Goal: Find specific page/section: Find specific page/section

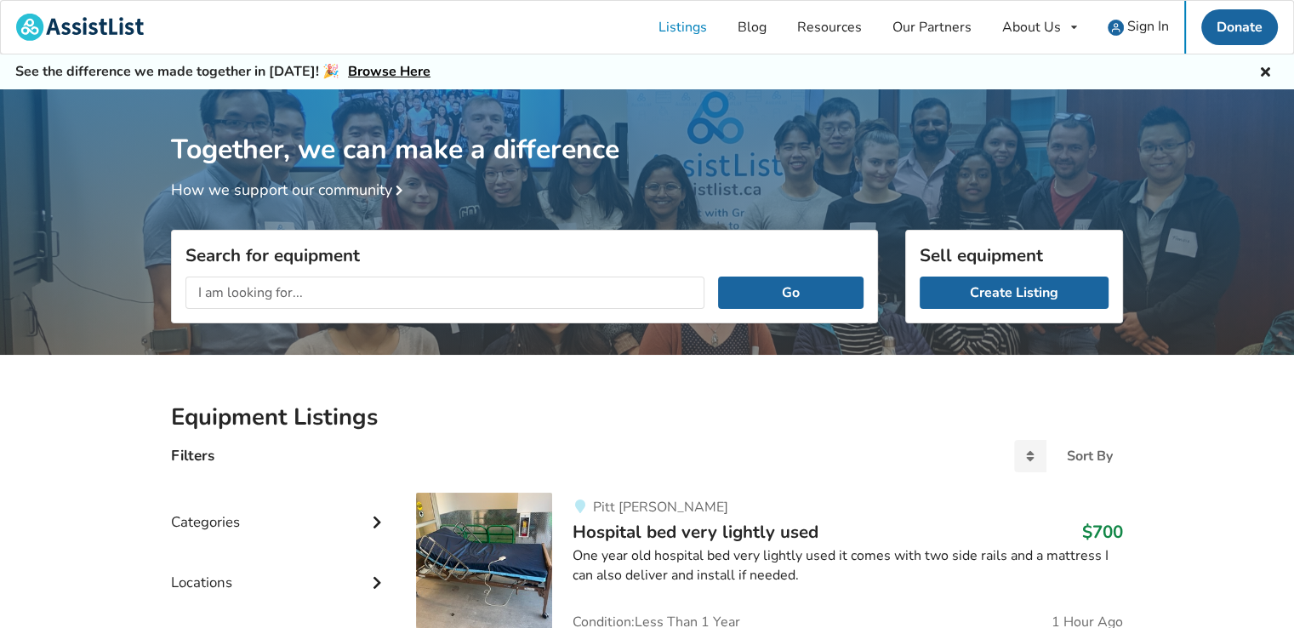
click at [399, 297] on input "text" at bounding box center [444, 292] width 519 height 32
click at [718, 276] on button "Go" at bounding box center [790, 292] width 145 height 32
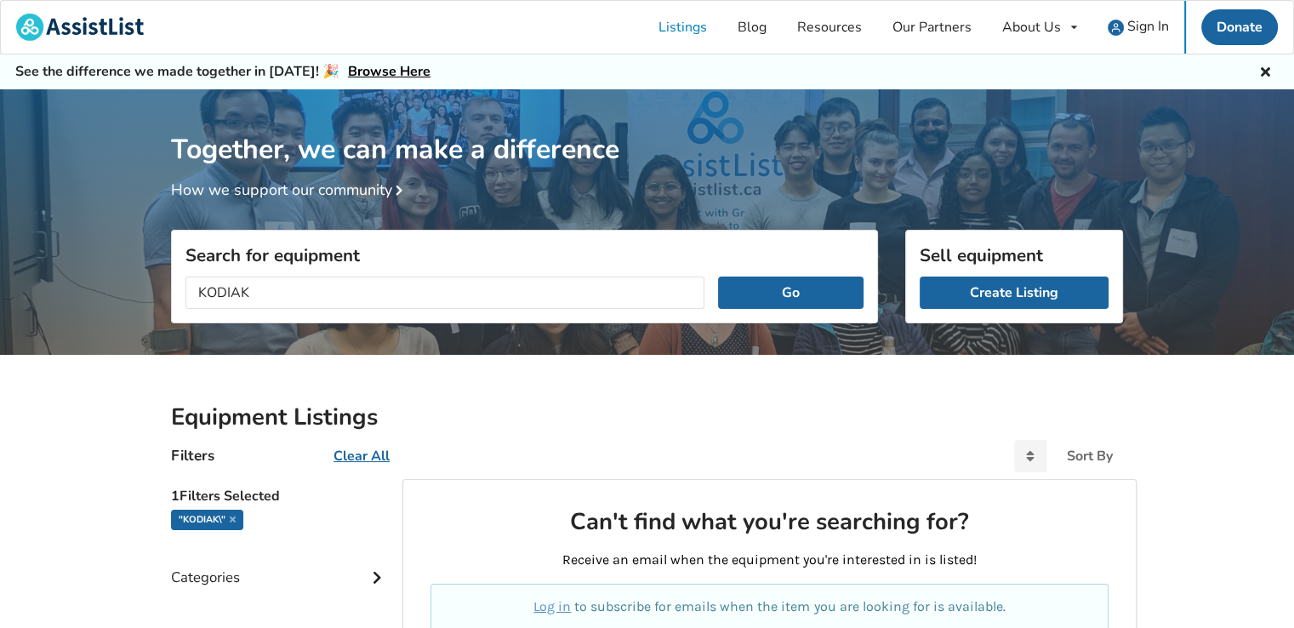
type input "KODIAK"
click at [718, 276] on button "Go" at bounding box center [790, 292] width 145 height 32
drag, startPoint x: 527, startPoint y: 289, endPoint x: 0, endPoint y: 487, distance: 562.3
click at [0, 462] on div "Together, we can make a difference How we support our community Search for equi…" at bounding box center [647, 520] width 1294 height 862
type input "CRYO"
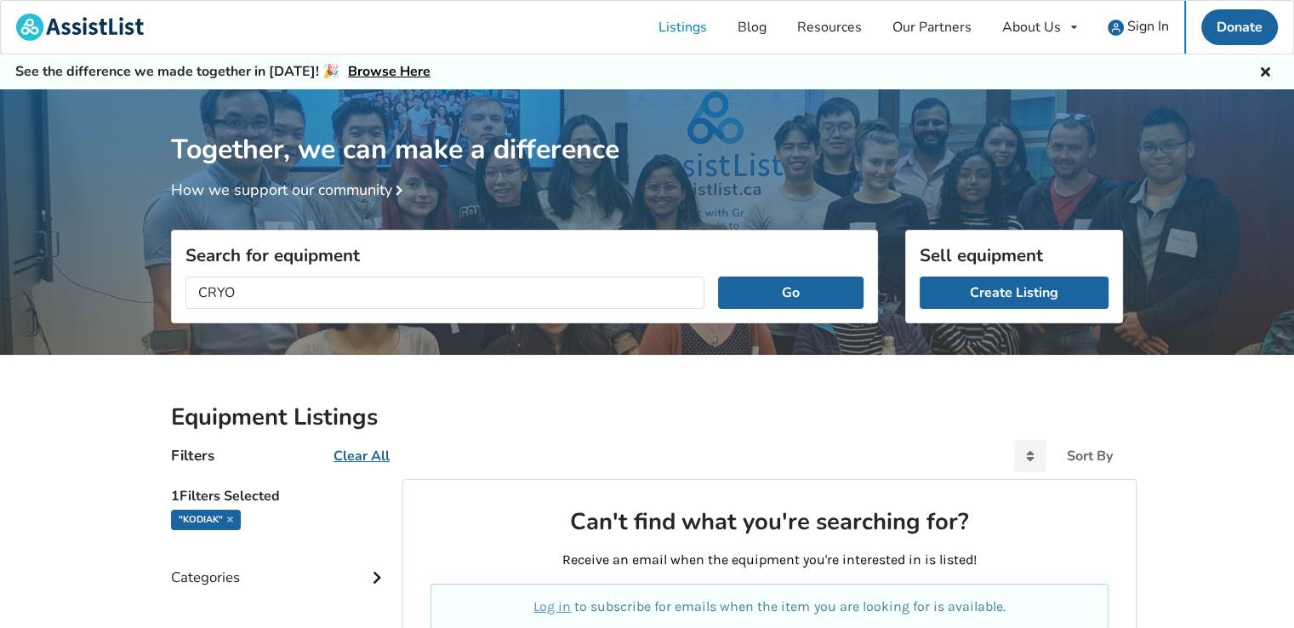
click at [718, 276] on button "Go" at bounding box center [790, 292] width 145 height 32
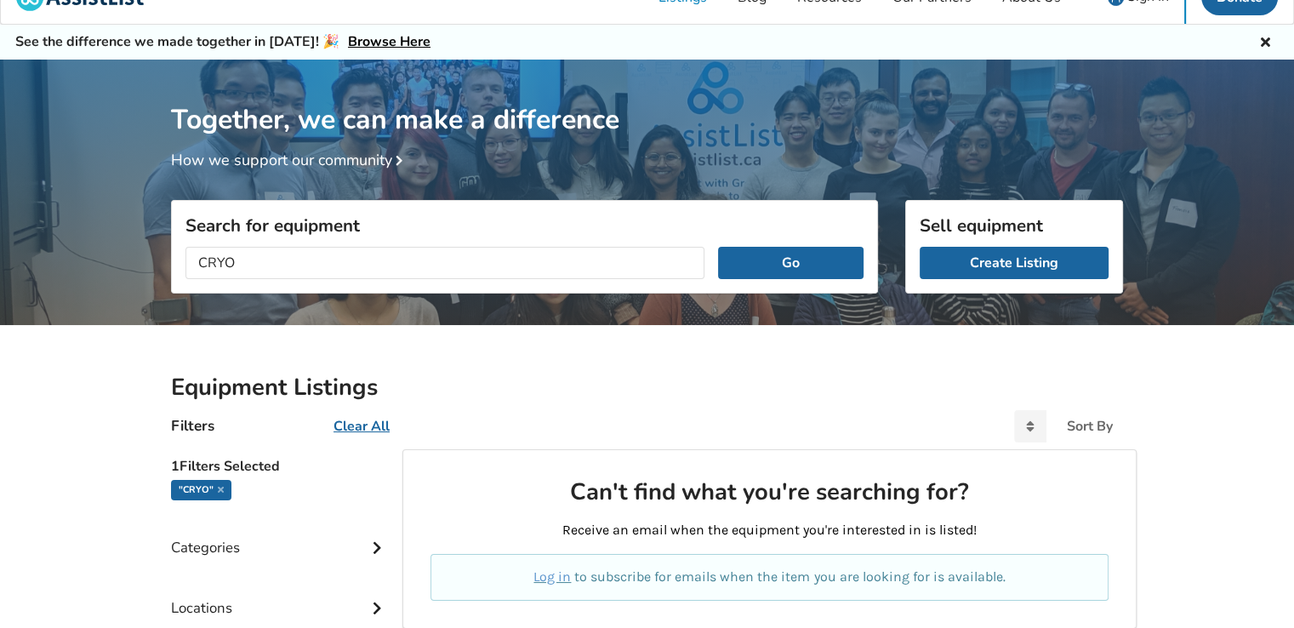
scroll to position [85, 0]
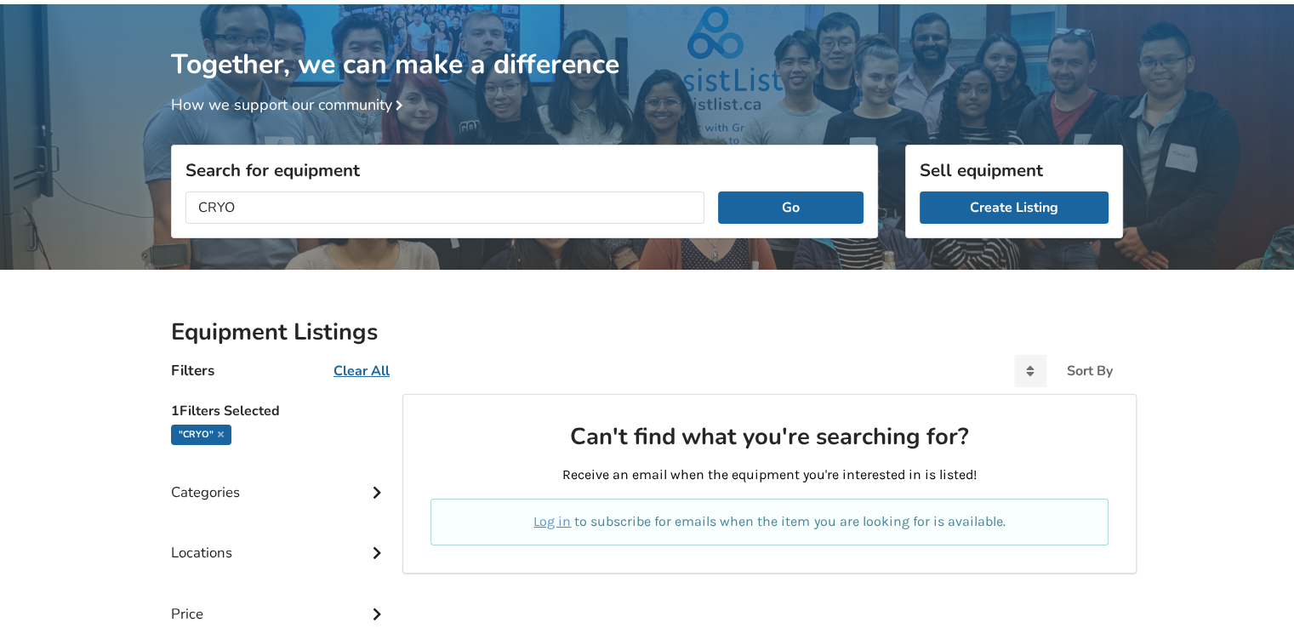
drag, startPoint x: 339, startPoint y: 210, endPoint x: 0, endPoint y: 259, distance: 342.1
click at [0, 254] on div "Together, we can make a difference How we support our community Search for equi…" at bounding box center [647, 435] width 1294 height 862
type input "KNEE"
click at [718, 191] on button "Go" at bounding box center [790, 207] width 145 height 32
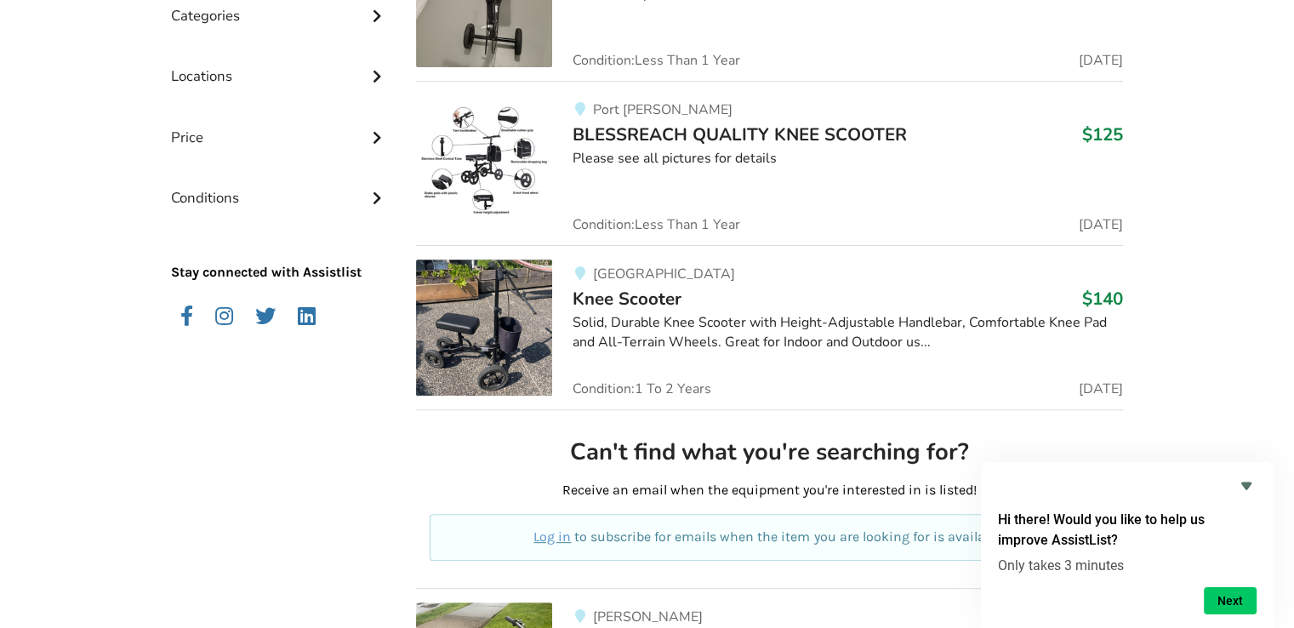
scroll to position [51, 0]
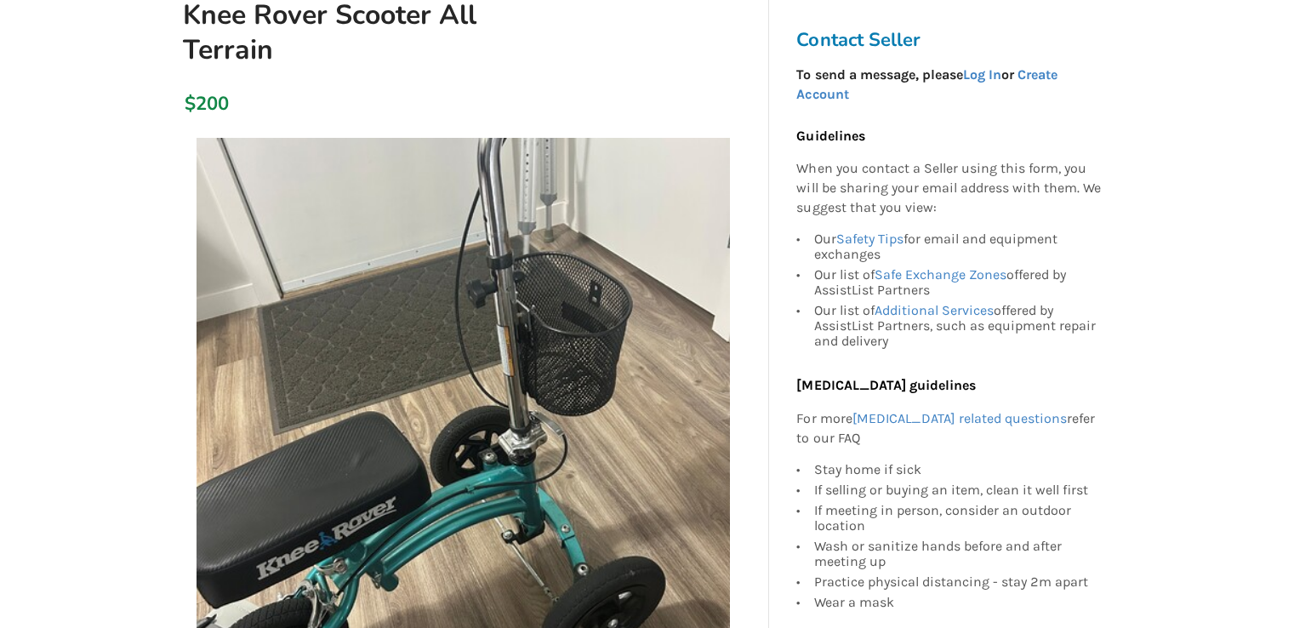
scroll to position [255, 0]
